Goal: Task Accomplishment & Management: Use online tool/utility

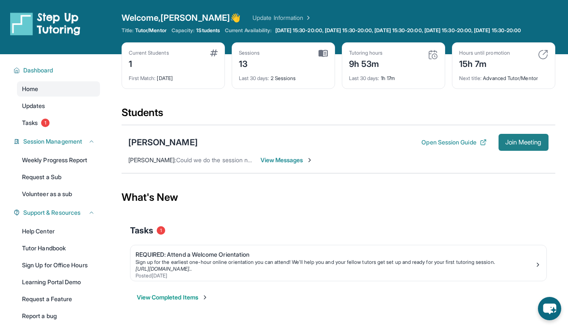
click at [503, 151] on button "Join Meeting" at bounding box center [523, 142] width 50 height 17
